Goal: Information Seeking & Learning: Learn about a topic

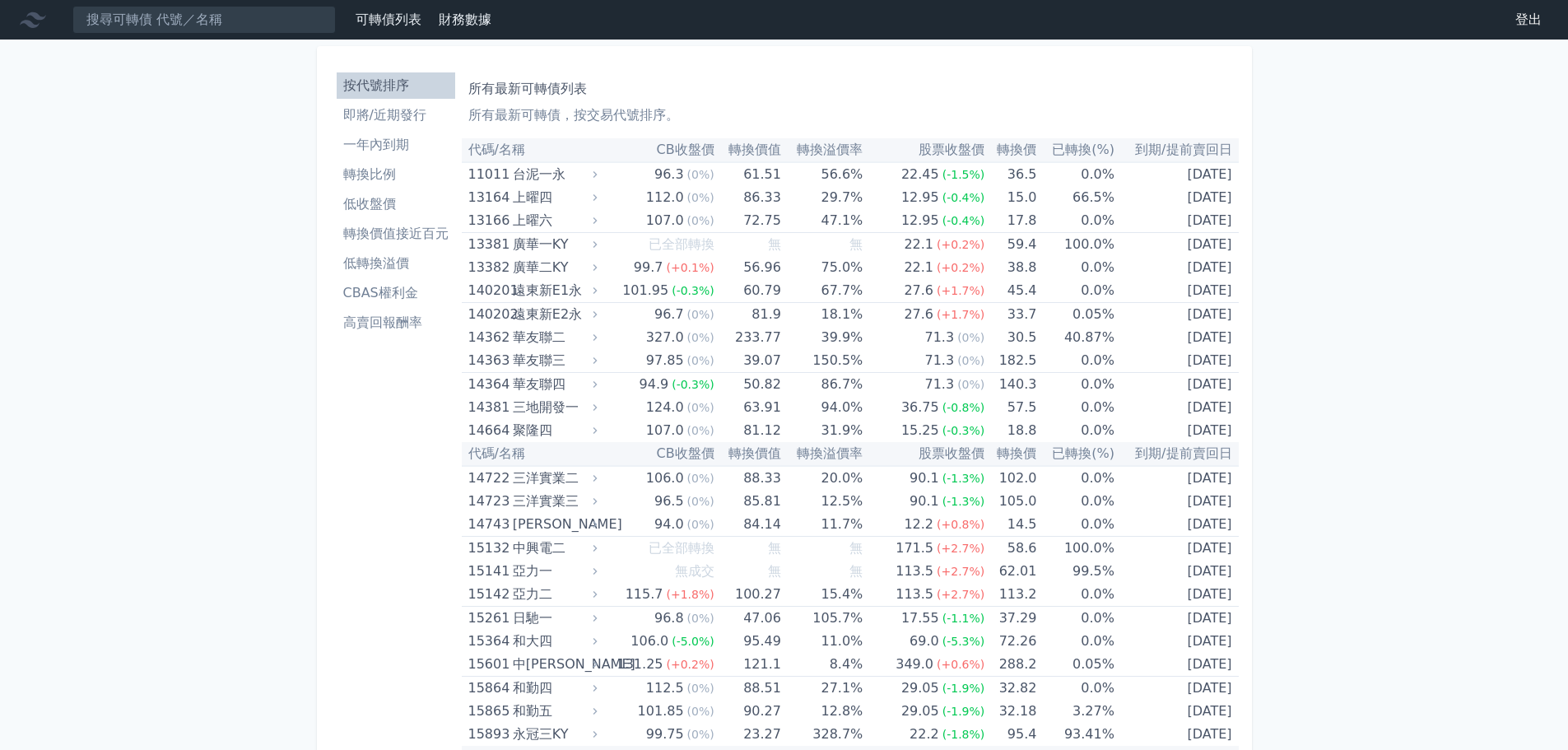
click at [374, 111] on li "即將/近期發行" at bounding box center [395, 114] width 119 height 19
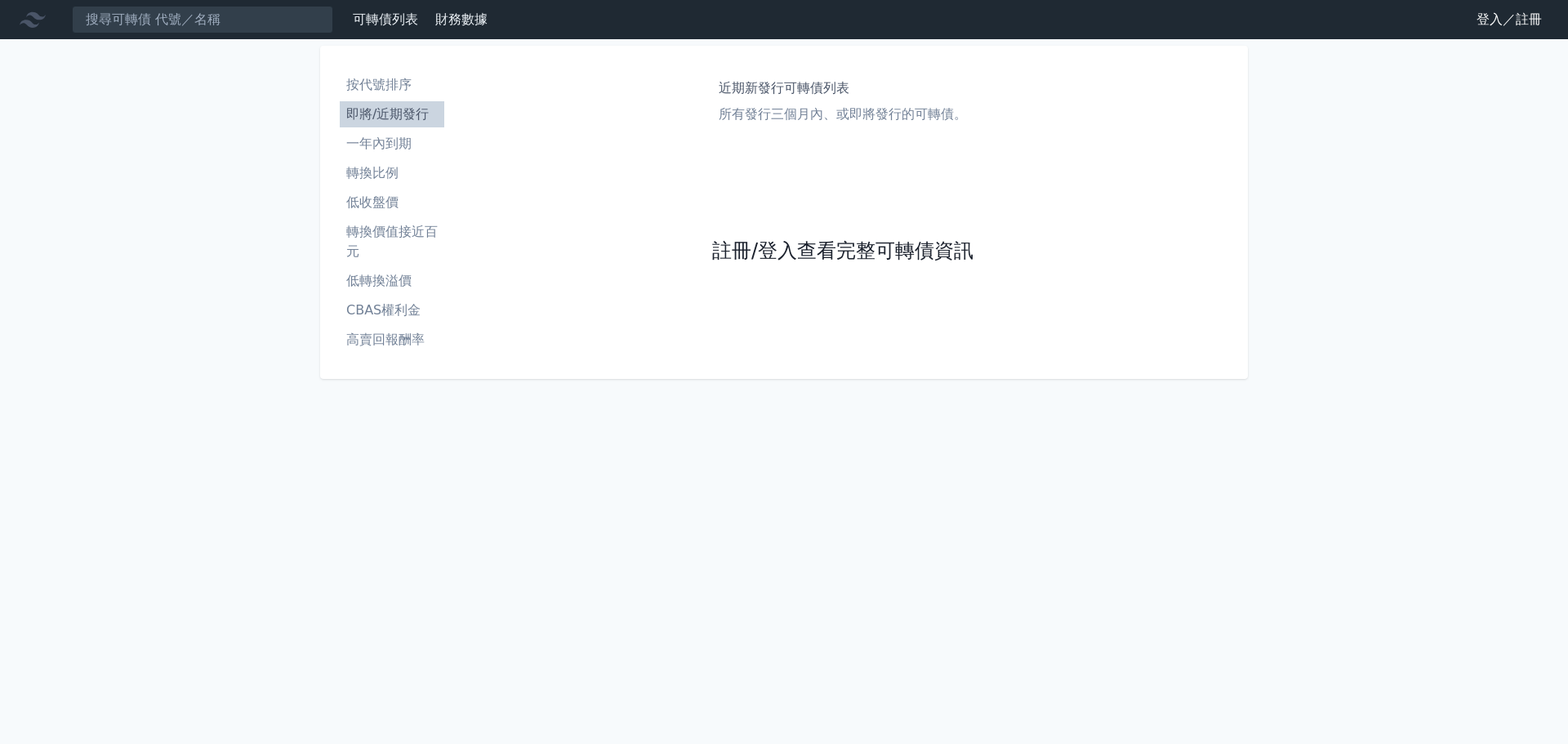
click at [875, 251] on link "註冊/登入查看完整可轉債資訊" at bounding box center [842, 251] width 261 height 26
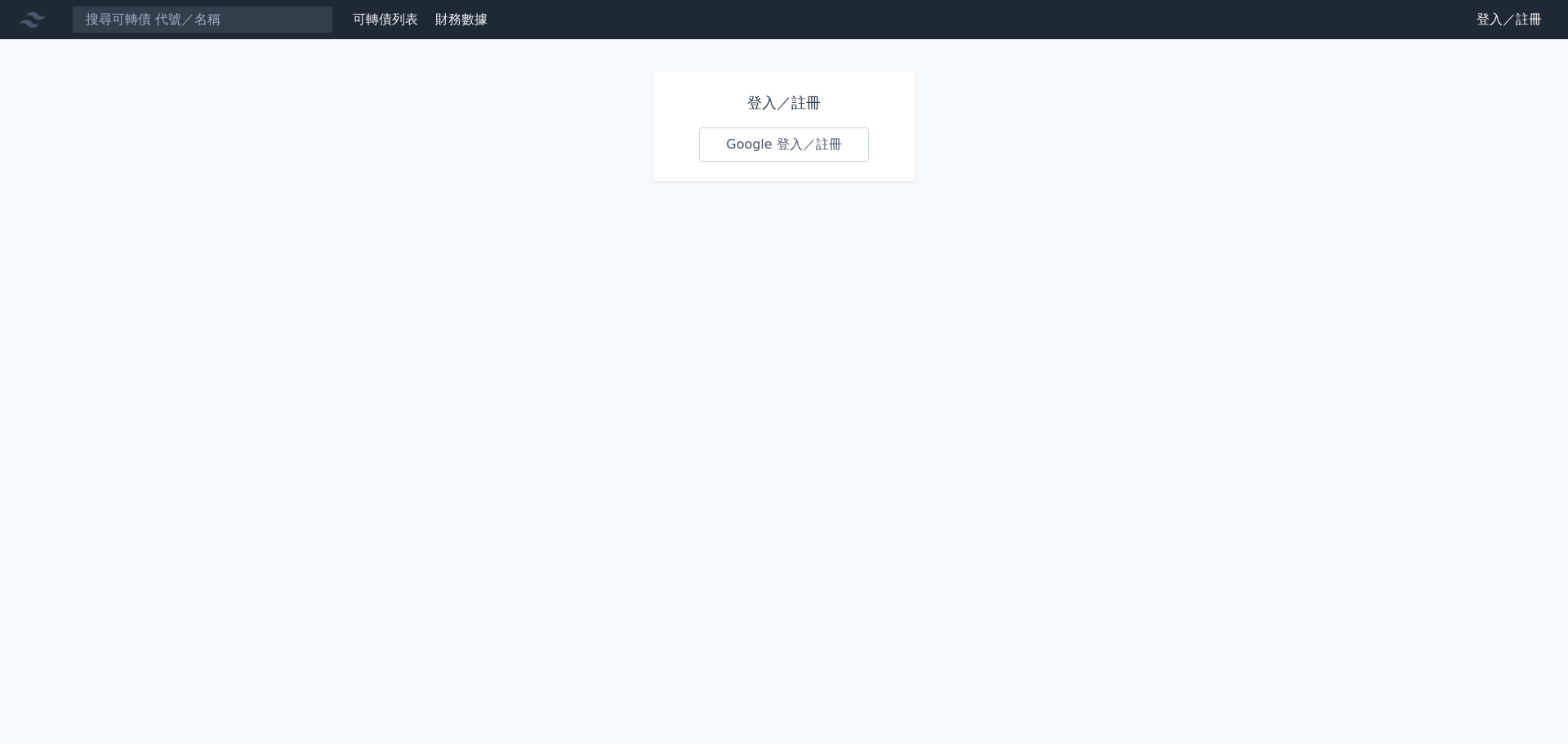
click at [789, 145] on link "Google 登入／註冊" at bounding box center [784, 144] width 170 height 34
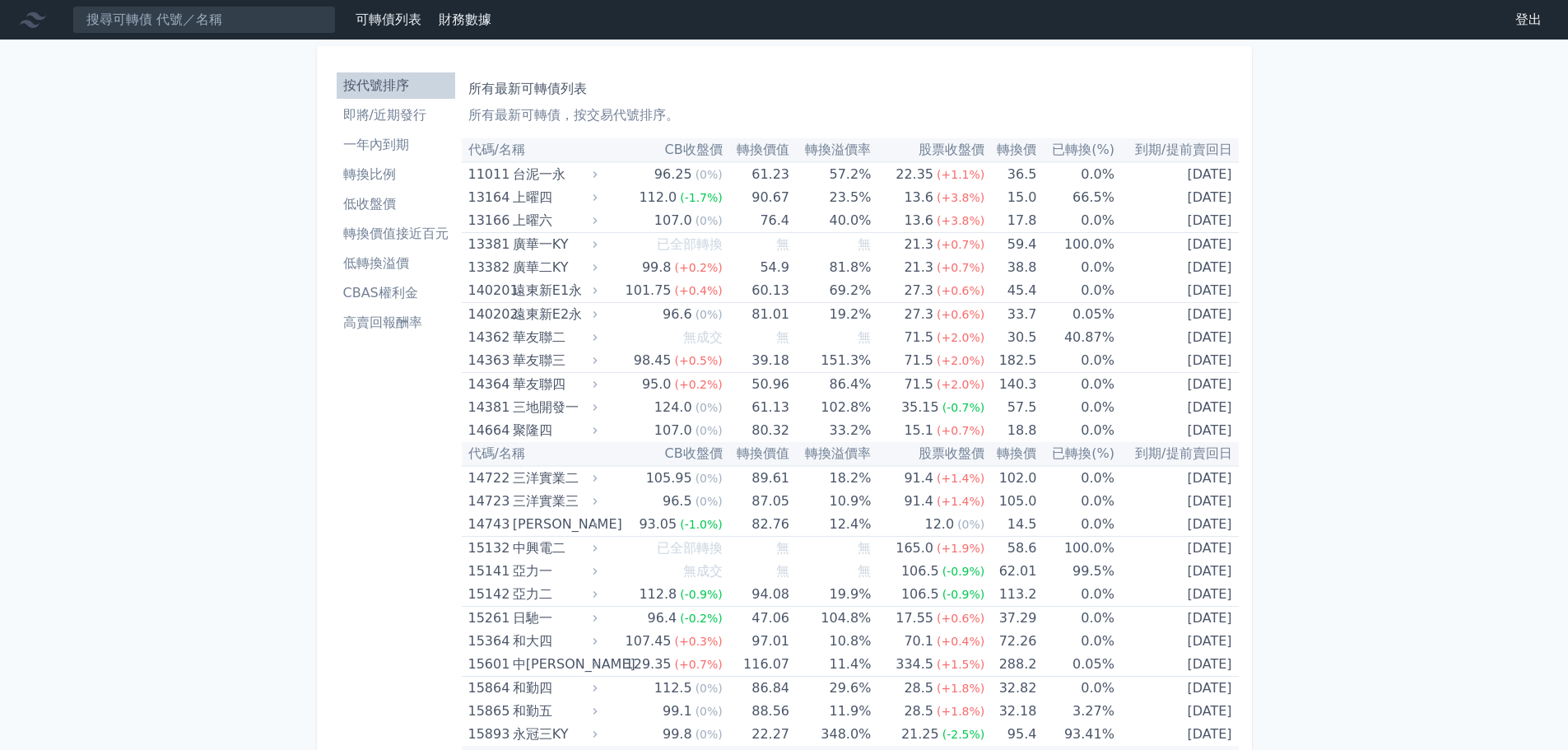
click at [389, 120] on li "即將/近期發行" at bounding box center [395, 114] width 119 height 19
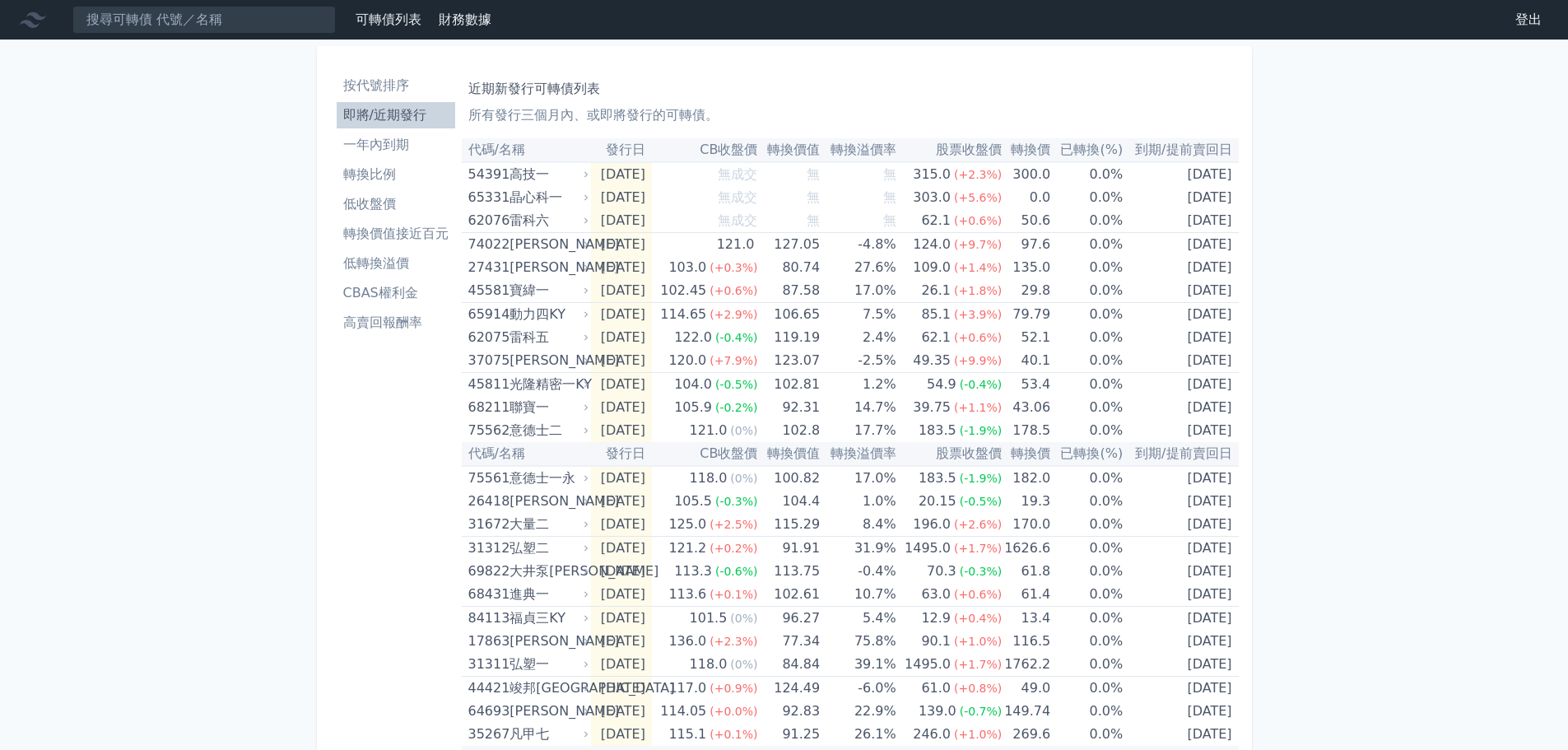
click at [365, 91] on li "按代號排序" at bounding box center [395, 85] width 119 height 19
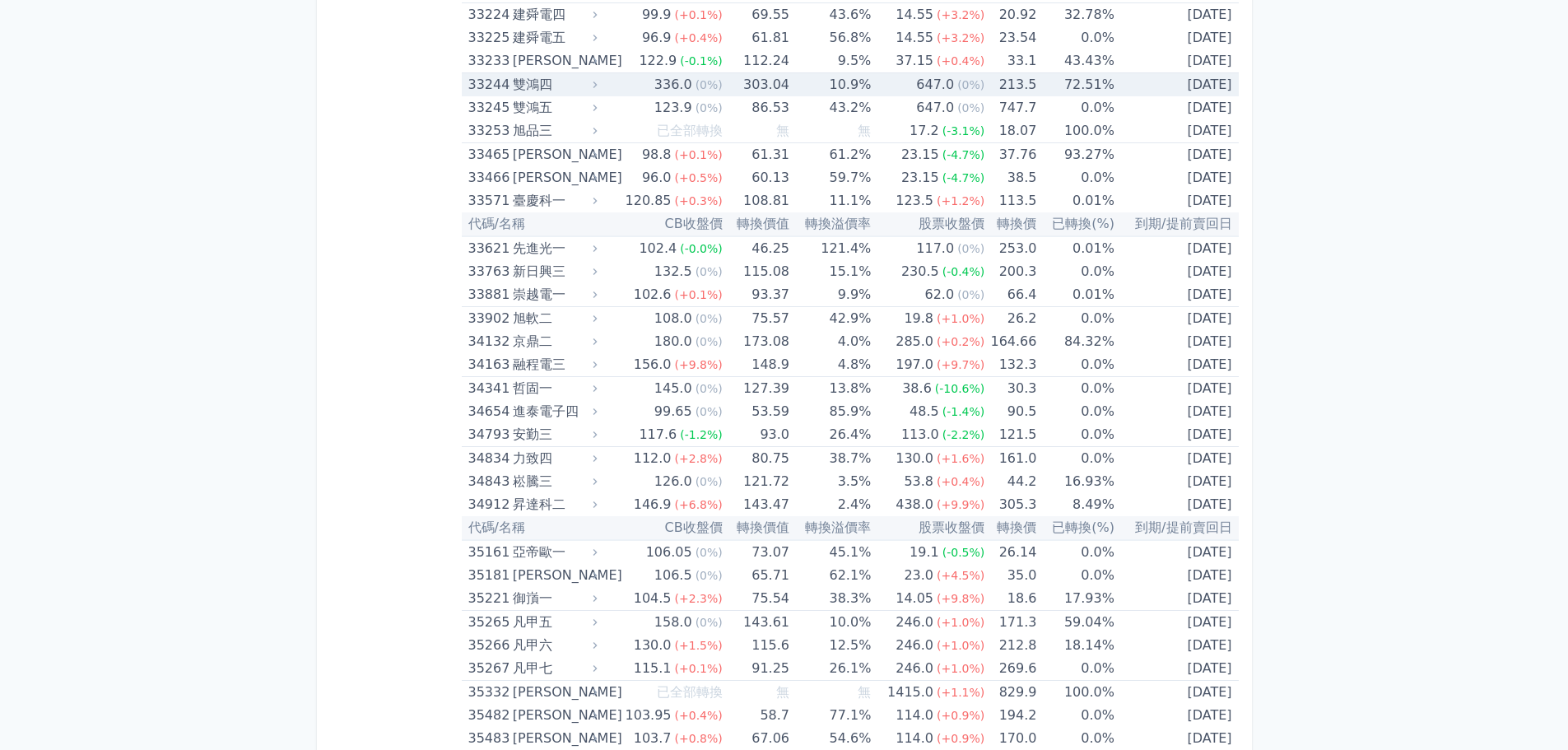
scroll to position [3373, 0]
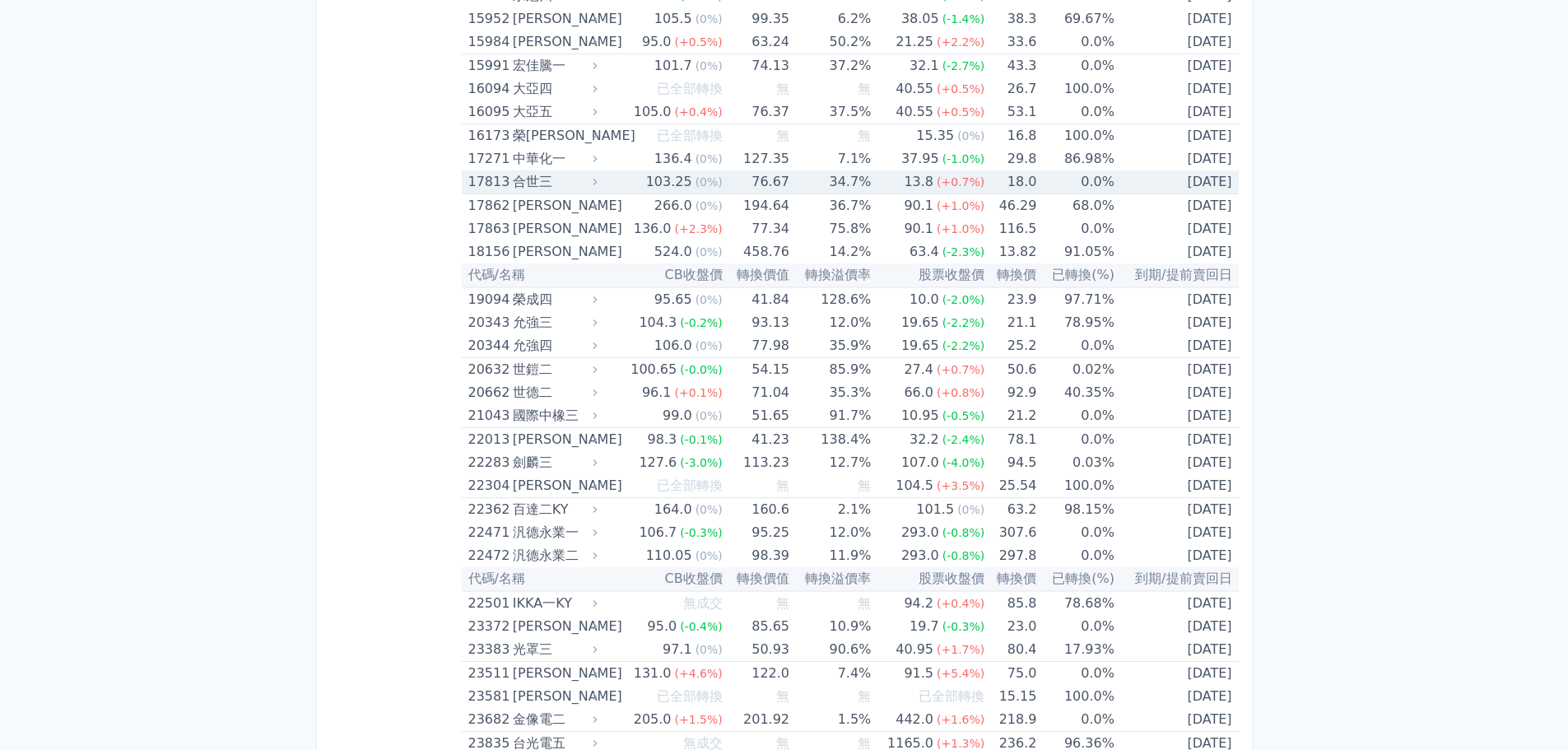
scroll to position [656, 0]
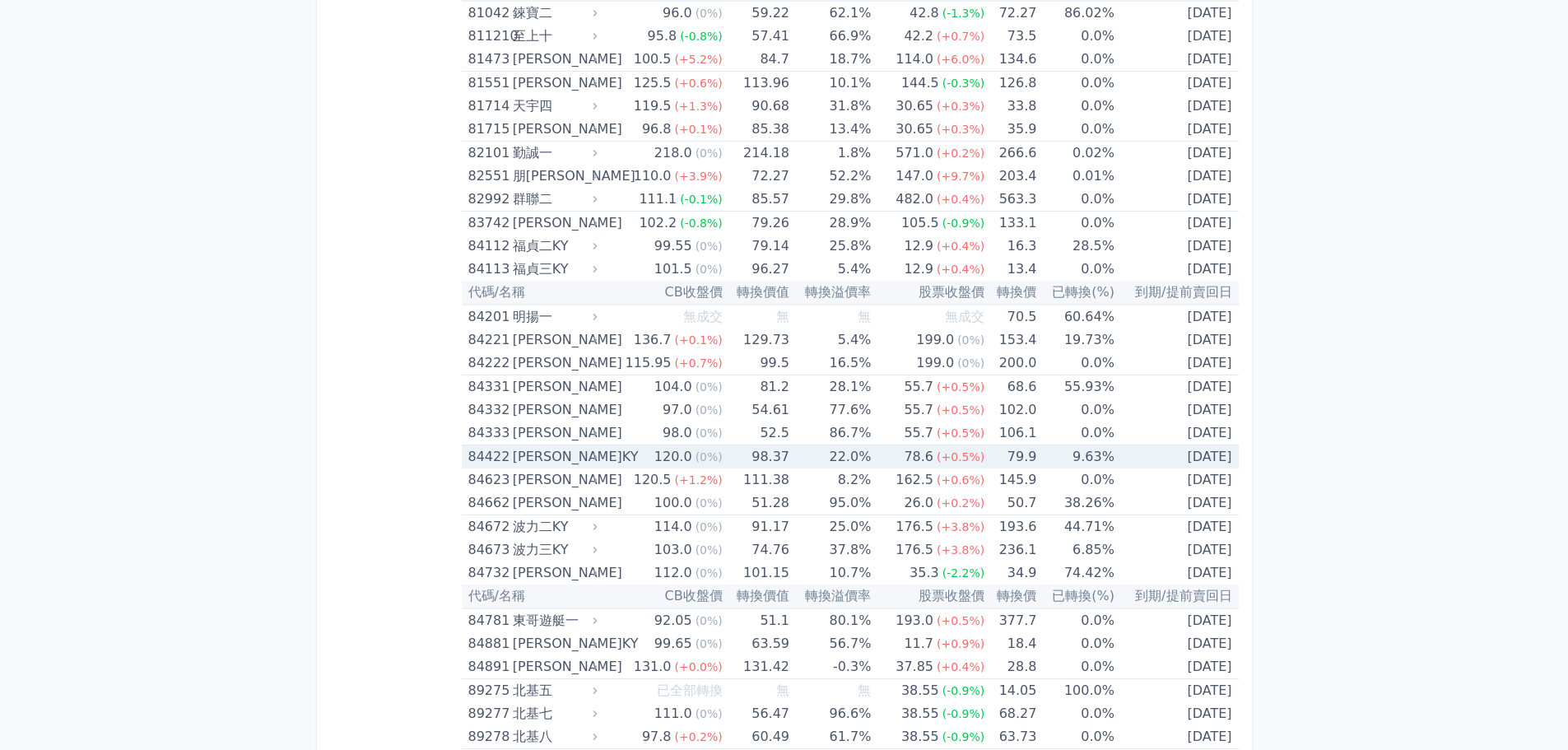
scroll to position [9049, 0]
